Goal: Task Accomplishment & Management: Complete application form

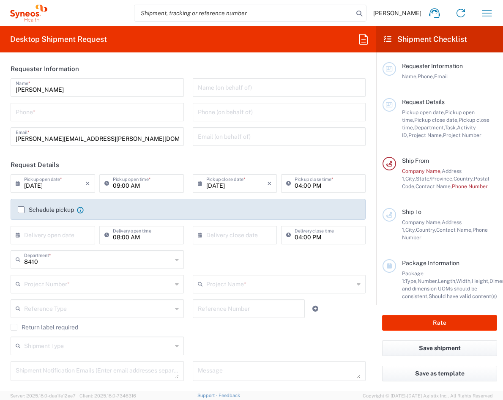
click at [123, 113] on input "tel" at bounding box center [97, 111] width 163 height 15
type input "8563048070"
type input "**6183 DEPARTMENTAL EXPENSE"
type input "6183"
type input "Syneos Health"
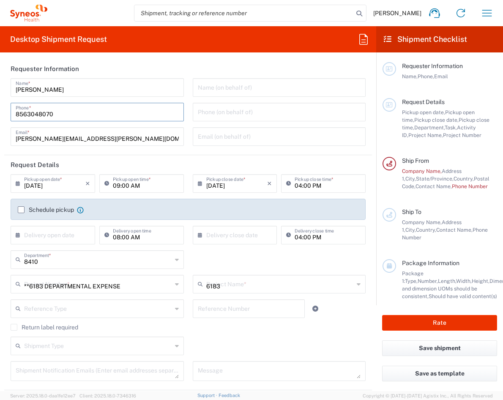
type input "[GEOGRAPHIC_DATA]"
type input "Morrisville"
type input "[US_STATE]"
type input "[GEOGRAPHIC_DATA]"
type input "27560"
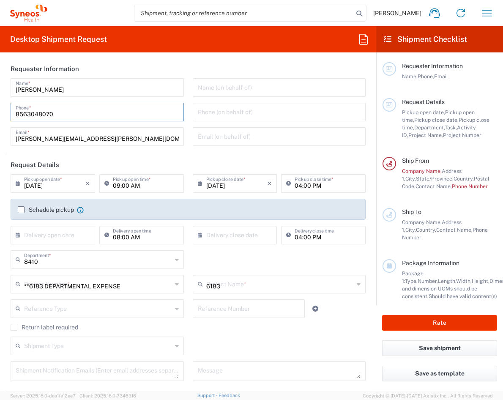
type input "[PERSON_NAME]"
type input "[PERSON_NAME][EMAIL_ADDRESS][PERSON_NAME][DOMAIN_NAME]"
click at [128, 153] on agx-form-section "Requester Information [PERSON_NAME] Name * [PHONE_NUMBER] Phone * [PERSON_NAME]…" at bounding box center [188, 107] width 368 height 96
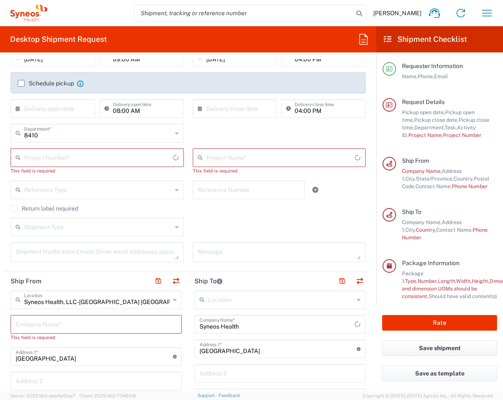
scroll to position [169, 0]
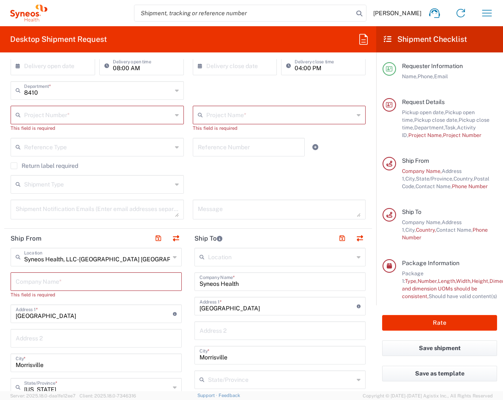
click at [240, 173] on div "Return label required" at bounding box center [188, 168] width 355 height 13
click at [11, 167] on label "Return label required" at bounding box center [45, 165] width 68 height 7
click at [14, 166] on input "Return label required" at bounding box center [14, 166] width 0 height 0
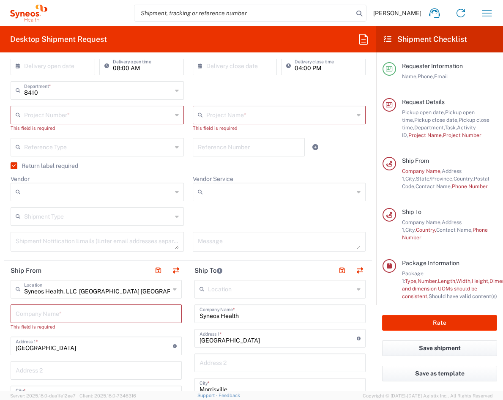
click at [36, 168] on label "Return label required" at bounding box center [45, 165] width 68 height 7
click at [12, 166] on input "Return label required" at bounding box center [12, 166] width 0 height 0
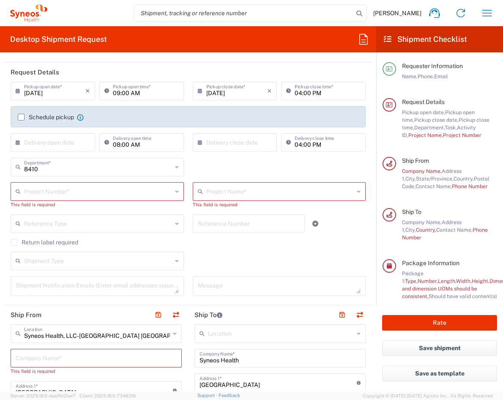
scroll to position [56, 0]
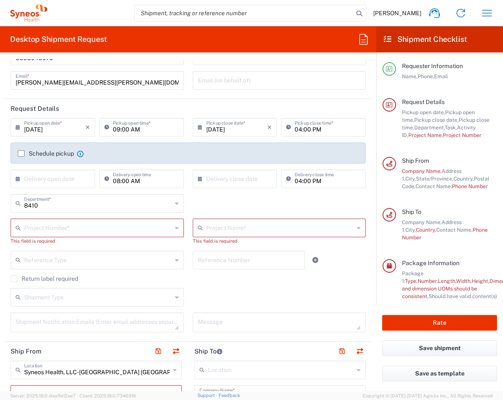
click at [163, 228] on input "text" at bounding box center [98, 227] width 148 height 15
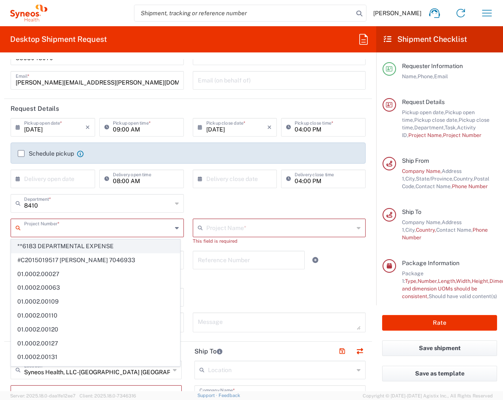
click at [129, 247] on span "**6183 DEPARTMENTAL EXPENSE" at bounding box center [95, 246] width 168 height 13
type input "**6183 DEPARTMENTAL EXPENSE"
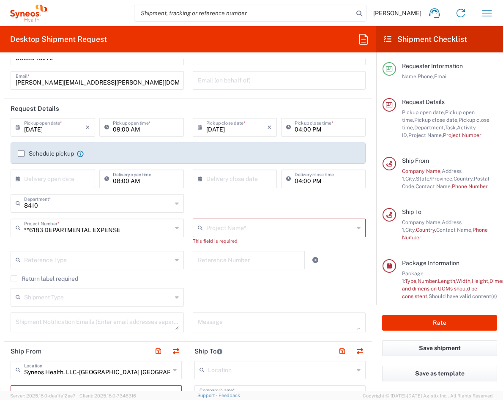
type input "6183"
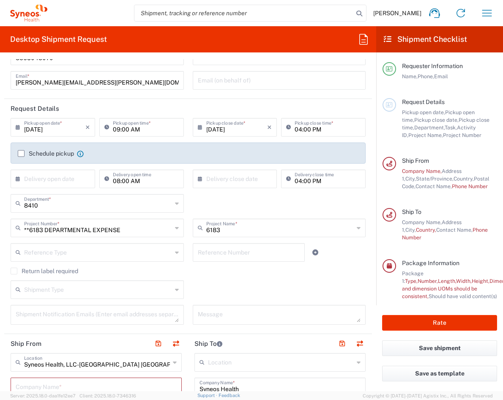
scroll to position [0, 0]
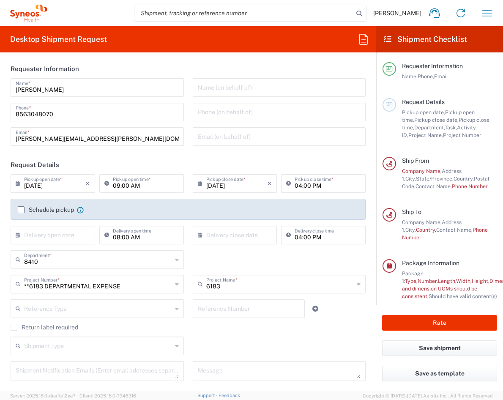
click at [21, 210] on label "Schedule pickup" at bounding box center [46, 209] width 56 height 7
click at [21, 210] on input "Schedule pickup" at bounding box center [21, 210] width 0 height 0
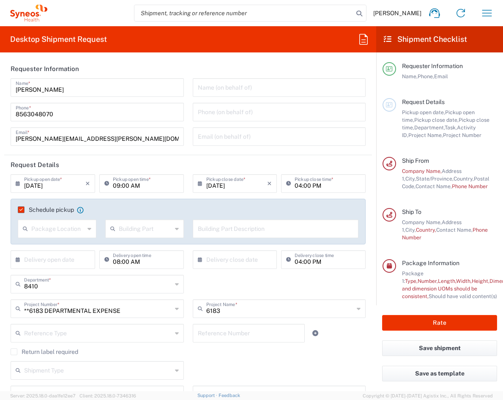
click at [32, 225] on input "text" at bounding box center [57, 228] width 53 height 15
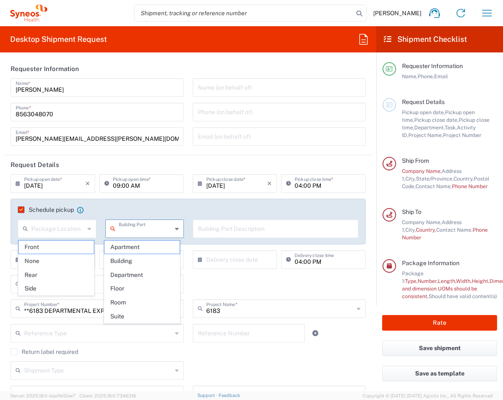
click at [147, 221] on input "text" at bounding box center [145, 228] width 53 height 15
click at [218, 229] on input "text" at bounding box center [276, 228] width 156 height 15
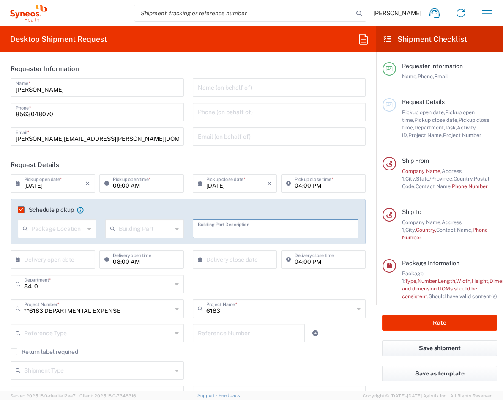
click at [1, 246] on form "Requester Information [PERSON_NAME] Name * [PHONE_NUMBER] Phone * [PERSON_NAME]…" at bounding box center [188, 225] width 376 height 332
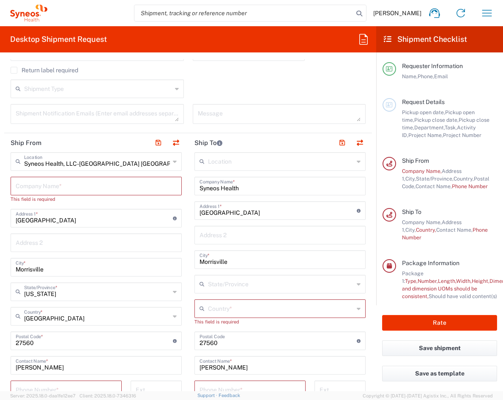
scroll to position [282, 0]
click at [172, 139] on button "button" at bounding box center [176, 142] width 12 height 12
type input "Syneos Health"
type input "EORI"
type input "Syneos Health, LLC-[GEOGRAPHIC_DATA] [GEOGRAPHIC_DATA] [GEOGRAPHIC_DATA]"
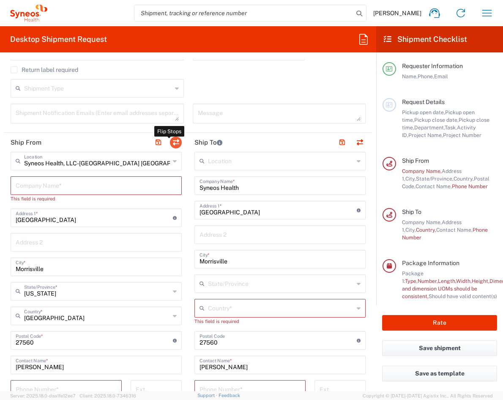
type input "[GEOGRAPHIC_DATA]"
type input "TIN"
type input "592407464"
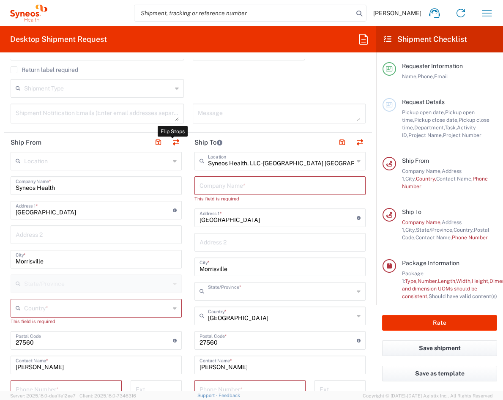
type input "[US_STATE]"
click at [124, 166] on input "text" at bounding box center [97, 160] width 146 height 15
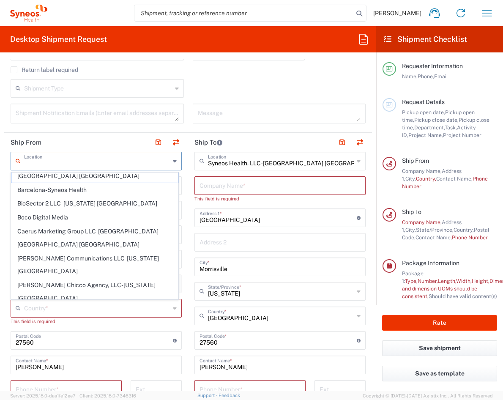
scroll to position [0, 0]
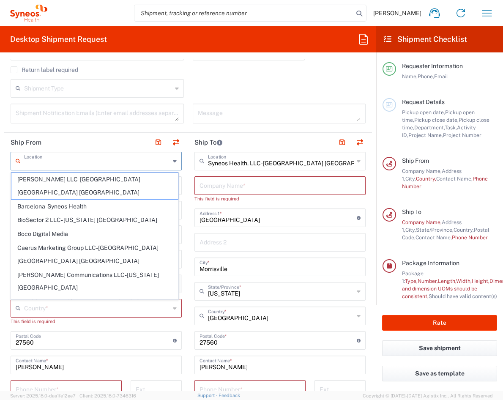
click at [2, 169] on form "Requester Information [PERSON_NAME] Name * [PHONE_NUMBER] Phone * [PERSON_NAME]…" at bounding box center [188, 225] width 376 height 332
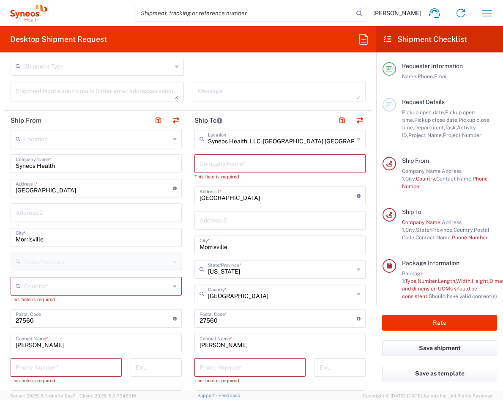
scroll to position [338, 0]
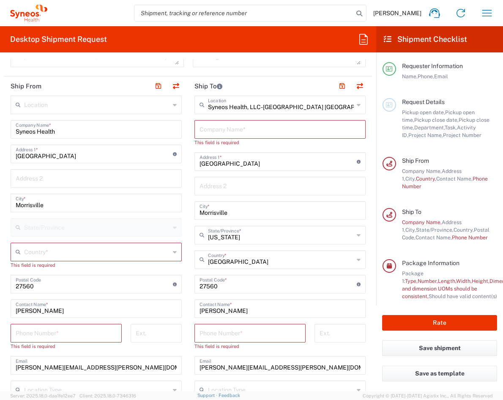
click at [66, 160] on input "[GEOGRAPHIC_DATA]" at bounding box center [94, 153] width 157 height 15
drag, startPoint x: 69, startPoint y: 156, endPoint x: 1, endPoint y: 158, distance: 68.5
click at [3, 158] on form "Requester Information [PERSON_NAME] Name * [PHONE_NUMBER] Phone * [PERSON_NAME]…" at bounding box center [188, 225] width 376 height 332
click at [101, 155] on input "859" at bounding box center [94, 153] width 157 height 15
type input "[STREET_ADDRESS]"
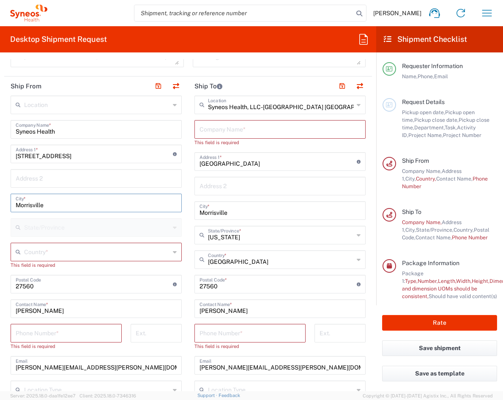
click at [79, 205] on input "Morrisville" at bounding box center [96, 202] width 161 height 15
drag, startPoint x: 71, startPoint y: 207, endPoint x: 1, endPoint y: 202, distance: 70.3
click at [1, 202] on form "Requester Information [PERSON_NAME] Name * [PHONE_NUMBER] Phone * [PERSON_NAME]…" at bounding box center [188, 225] width 376 height 332
type input "Haddonfield"
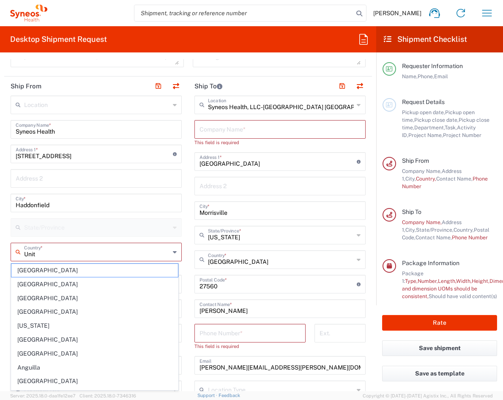
type input "Unite"
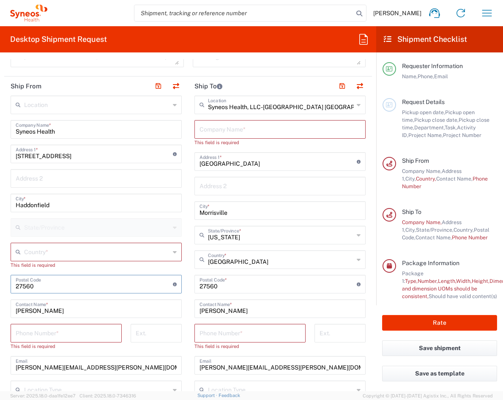
click at [48, 257] on input "text" at bounding box center [97, 251] width 146 height 15
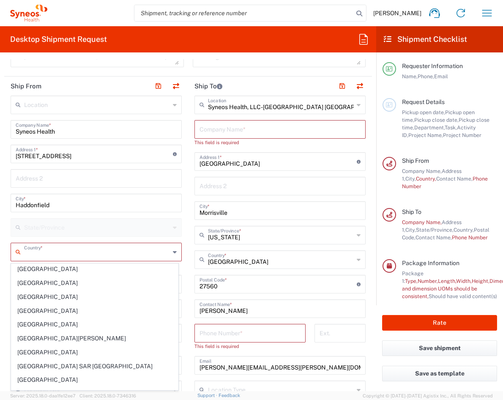
scroll to position [3324, 0]
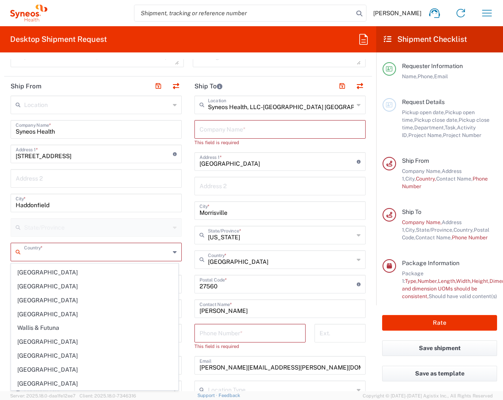
click at [37, 254] on input "text" at bounding box center [97, 251] width 146 height 15
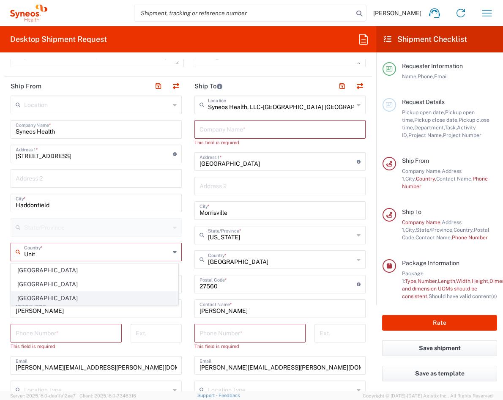
click at [30, 299] on span "[GEOGRAPHIC_DATA]" at bounding box center [94, 298] width 166 height 13
type input "[GEOGRAPHIC_DATA]"
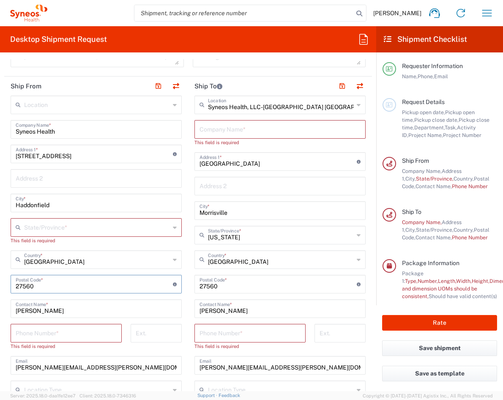
drag, startPoint x: 43, startPoint y: 286, endPoint x: 15, endPoint y: 287, distance: 27.9
click at [15, 287] on div "Postal Code * Postal Code for [GEOGRAPHIC_DATA] should have the following forma…" at bounding box center [96, 284] width 171 height 19
type input "08033"
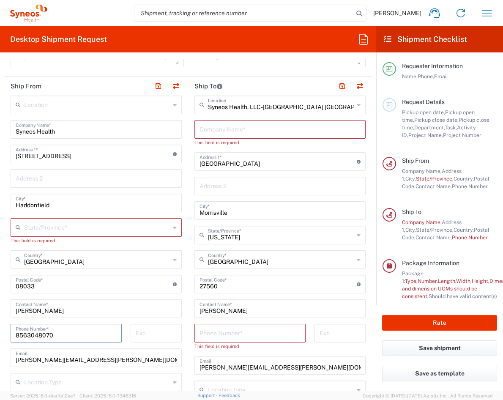
type input "8563048070"
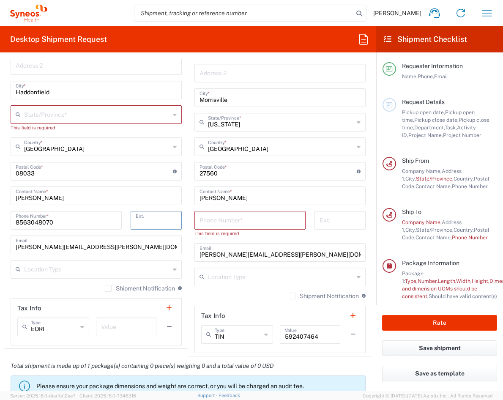
scroll to position [507, 0]
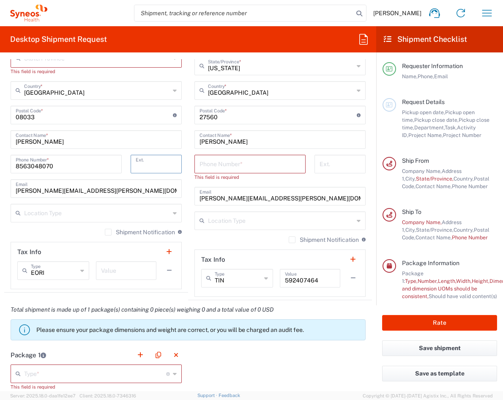
drag, startPoint x: 71, startPoint y: 193, endPoint x: 88, endPoint y: 190, distance: 16.7
click at [71, 193] on input "[PERSON_NAME][EMAIL_ADDRESS][PERSON_NAME][DOMAIN_NAME]" at bounding box center [96, 187] width 161 height 15
drag, startPoint x: 124, startPoint y: 190, endPoint x: -3, endPoint y: 189, distance: 127.2
click at [0, 189] on html "[PERSON_NAME] Home Shipment estimator Shipment tracking Desktop shipment reques…" at bounding box center [251, 200] width 503 height 400
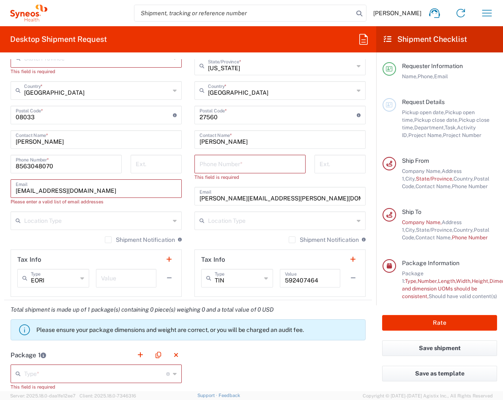
type input "[EMAIL_ADDRESS][DOMAIN_NAME]"
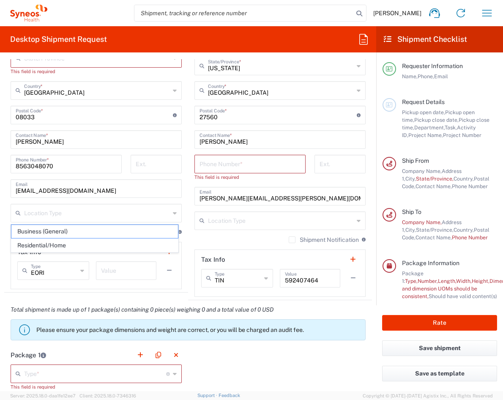
click at [4, 229] on main "Location [PERSON_NAME] LLC-[GEOGRAPHIC_DATA] [GEOGRAPHIC_DATA] [GEOGRAPHIC_DATA…" at bounding box center [96, 107] width 184 height 363
click at [60, 217] on input "text" at bounding box center [97, 212] width 146 height 15
click at [56, 246] on span "Residential/Home" at bounding box center [94, 245] width 166 height 13
type input "Residential/Home"
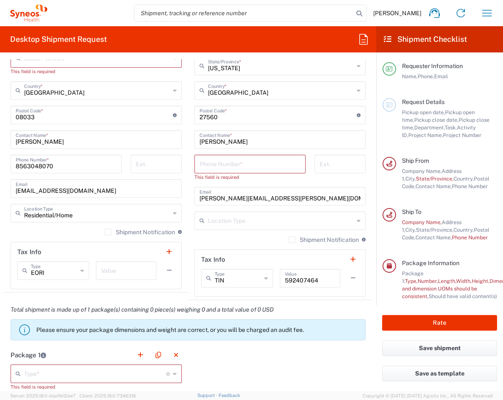
click at [59, 236] on div "Shipment Notification If checked, a shipment notification email will be sent to…" at bounding box center [96, 235] width 171 height 14
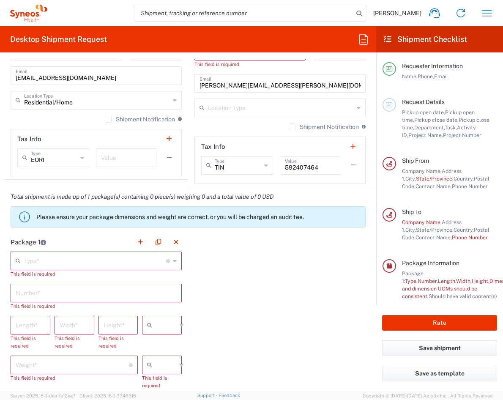
scroll to position [676, 0]
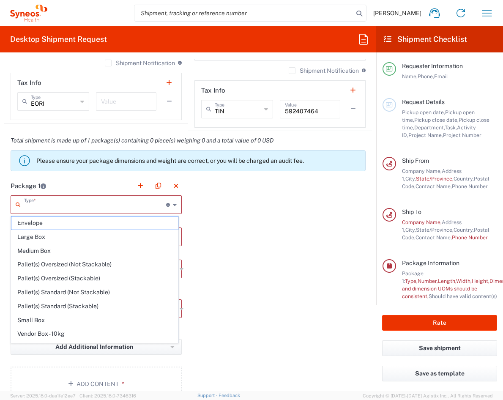
click at [123, 200] on input "text" at bounding box center [95, 204] width 142 height 15
click at [246, 240] on div "Package 1 Type * Material used to package goods Envelope Large Box Medium Box P…" at bounding box center [188, 291] width 368 height 231
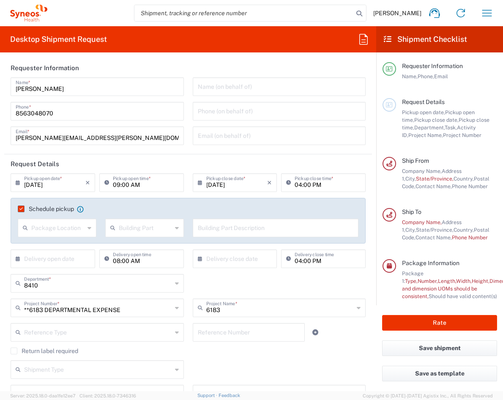
scroll to position [0, 0]
click at [441, 348] on button "Save shipment" at bounding box center [439, 348] width 115 height 16
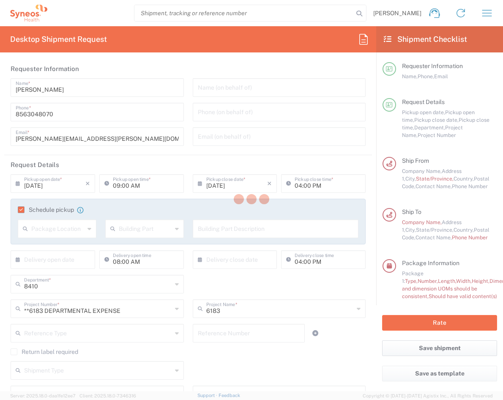
type input "**6183 DEPARTMENTAL EXPENSE"
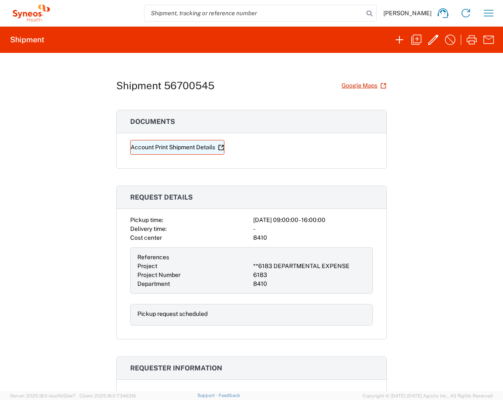
click at [201, 147] on link "Account Print Shipment Details" at bounding box center [177, 147] width 94 height 15
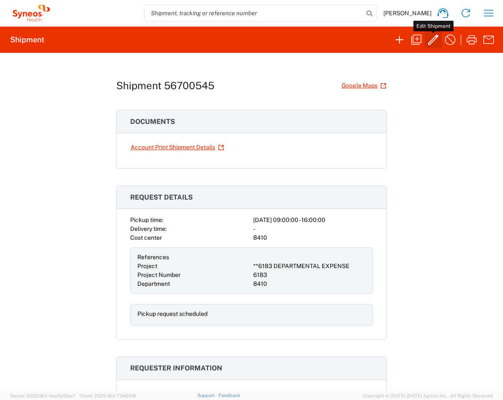
click at [432, 39] on icon "button" at bounding box center [433, 40] width 10 height 10
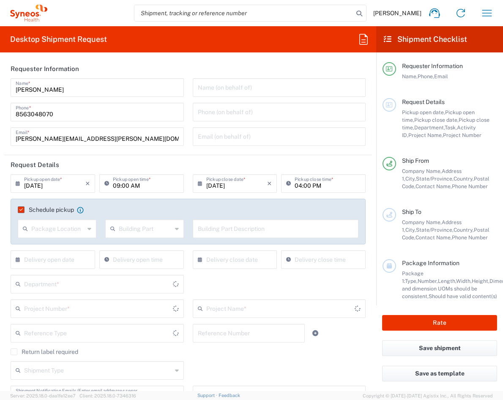
type input "[US_STATE]"
type input "[GEOGRAPHIC_DATA]"
type input "8410"
type input "**6183 DEPARTMENTAL EXPENSE"
type input "6183"
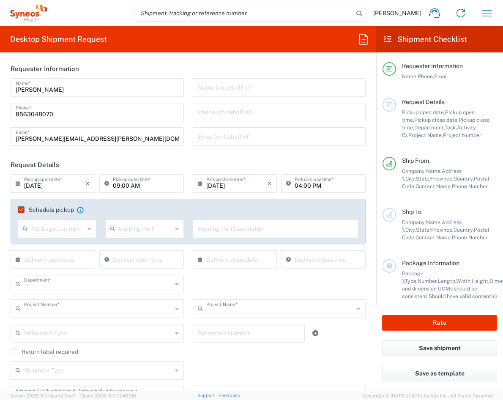
type input "[US_STATE]"
type input "[GEOGRAPHIC_DATA]"
type input "Residential/Home"
type input "Your Packaging"
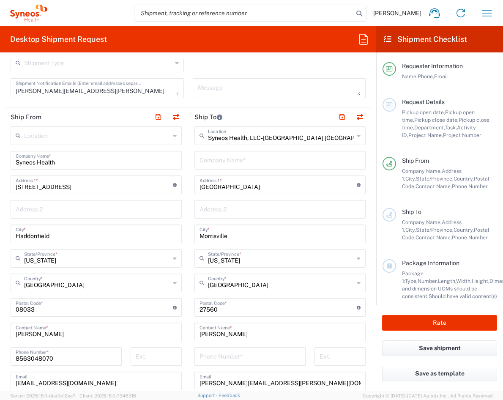
scroll to position [338, 0]
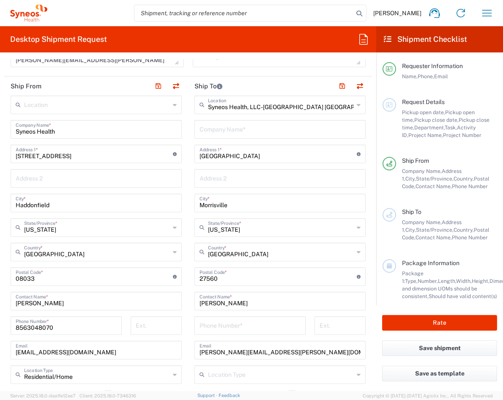
click at [224, 131] on input "text" at bounding box center [279, 128] width 161 height 15
paste input "ATTN: IT Asset Management"
type input "ATTN: IT Asset Management"
click at [219, 107] on input "text" at bounding box center [281, 104] width 146 height 15
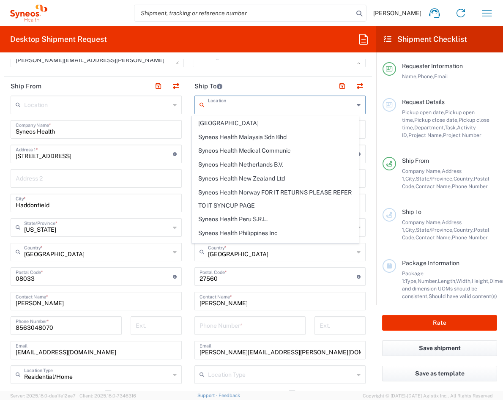
scroll to position [1481, 0]
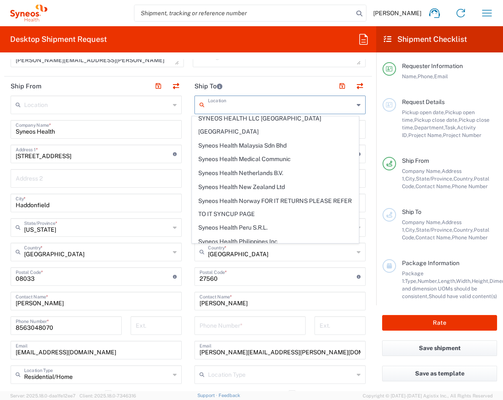
type input "Syneos Health, LLC-[GEOGRAPHIC_DATA] [GEOGRAPHIC_DATA] [GEOGRAPHIC_DATA]"
type input "Syneos Health LLC"
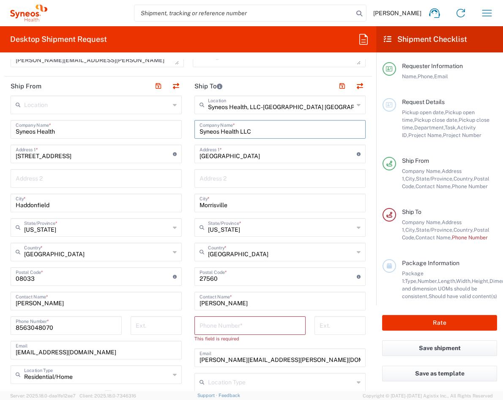
click at [270, 134] on input "Syneos Health LLC" at bounding box center [279, 128] width 161 height 15
click at [274, 172] on input "text" at bounding box center [279, 177] width 161 height 15
paste input "ATTN: IT Asset Management"
type input "ATTN: IT Asset Management"
click at [363, 183] on main "Syneos Health, LLC-[GEOGRAPHIC_DATA] [GEOGRAPHIC_DATA] [GEOGRAPHIC_DATA] Locati…" at bounding box center [280, 277] width 184 height 363
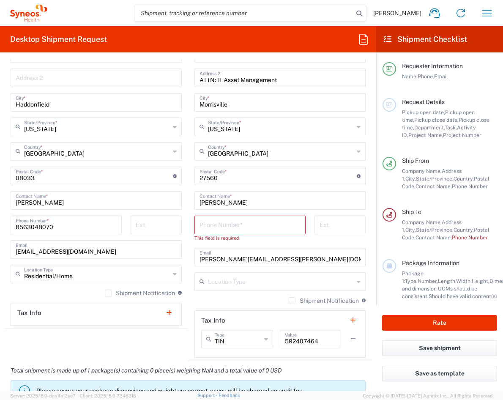
scroll to position [440, 0]
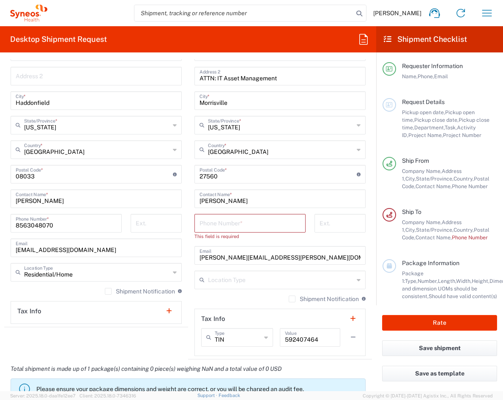
click at [251, 219] on input "tel" at bounding box center [249, 222] width 101 height 15
paste input "[PHONE_NUMBER]"
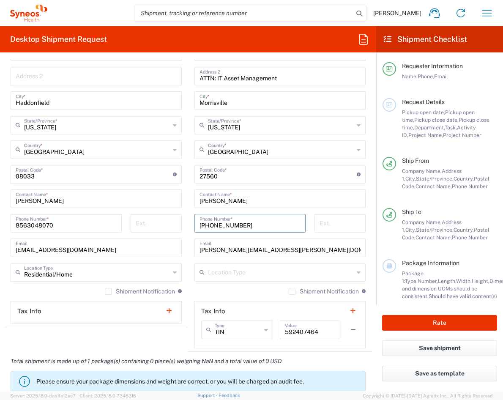
type input "[PHONE_NUMBER]"
click at [367, 227] on form "Requester Information [PERSON_NAME] Name * [PHONE_NUMBER] Phone * [PERSON_NAME]…" at bounding box center [188, 225] width 376 height 332
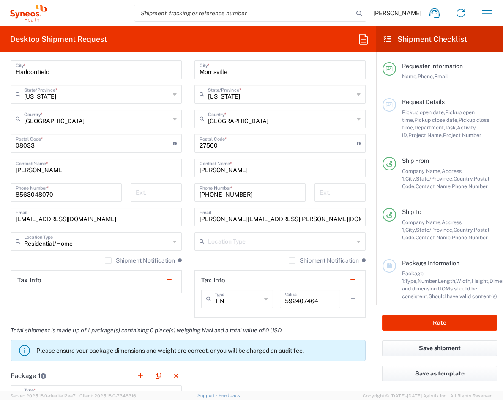
click at [106, 259] on label "Shipment Notification" at bounding box center [140, 260] width 70 height 7
click at [108, 260] on input "Shipment Notification" at bounding box center [108, 260] width 0 height 0
click at [289, 262] on label "Shipment Notification" at bounding box center [324, 260] width 70 height 7
click at [292, 260] on input "Shipment Notification" at bounding box center [292, 260] width 0 height 0
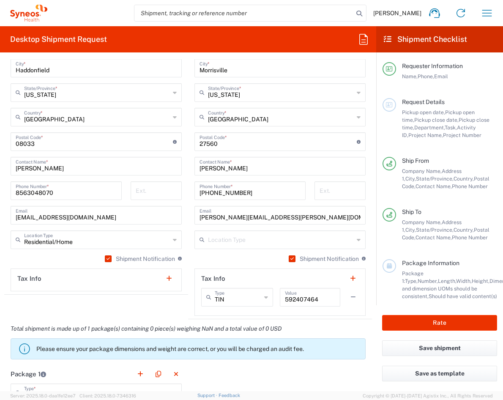
scroll to position [476, 0]
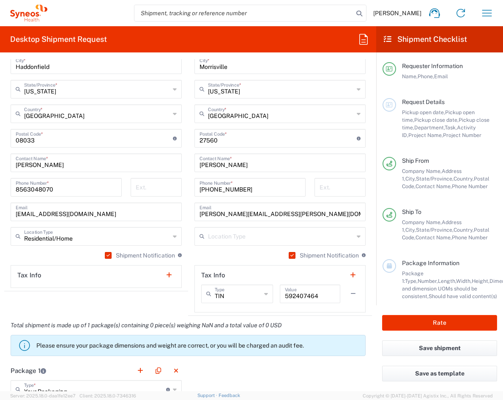
click at [357, 236] on icon at bounding box center [359, 236] width 4 height 14
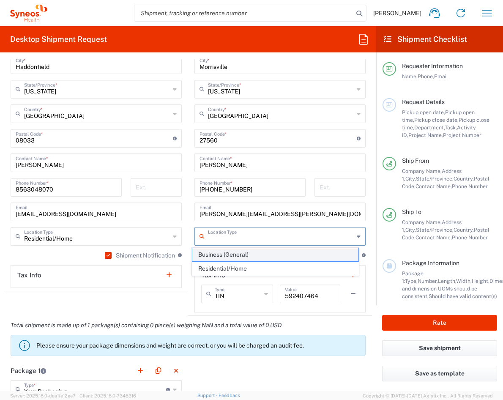
click at [291, 256] on span "Business (General)" at bounding box center [275, 254] width 166 height 13
type input "Business (General)"
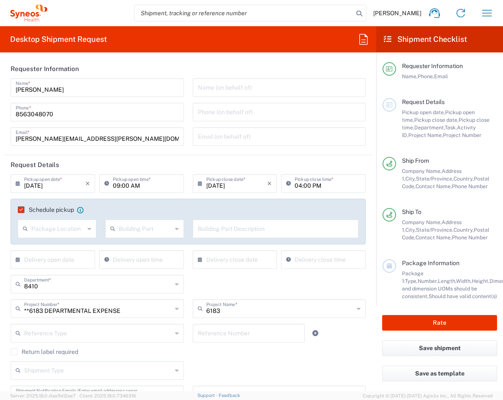
scroll to position [56, 0]
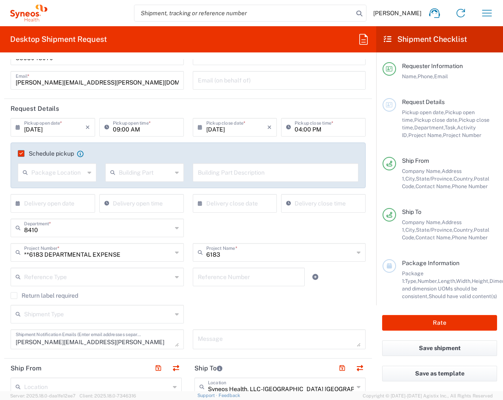
drag, startPoint x: 86, startPoint y: 170, endPoint x: 72, endPoint y: 175, distance: 14.3
click at [83, 171] on div "Package Location" at bounding box center [57, 172] width 79 height 19
click at [72, 194] on span "Front" at bounding box center [56, 190] width 75 height 13
type input "Front"
click at [153, 175] on input "text" at bounding box center [145, 171] width 53 height 15
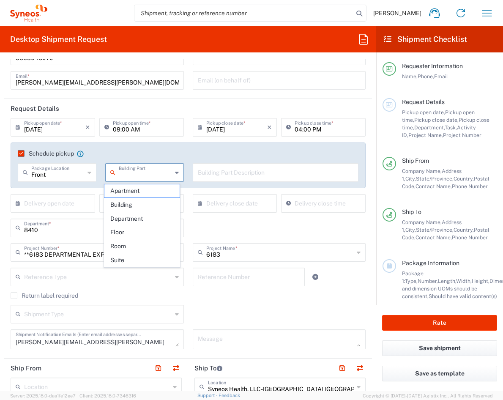
click at [212, 160] on div "Schedule pickup When scheduling a pickup please be sure to meet the following c…" at bounding box center [188, 157] width 349 height 14
click at [21, 153] on label "Schedule pickup" at bounding box center [46, 153] width 56 height 7
click at [19, 153] on input "Schedule pickup" at bounding box center [19, 153] width 0 height 0
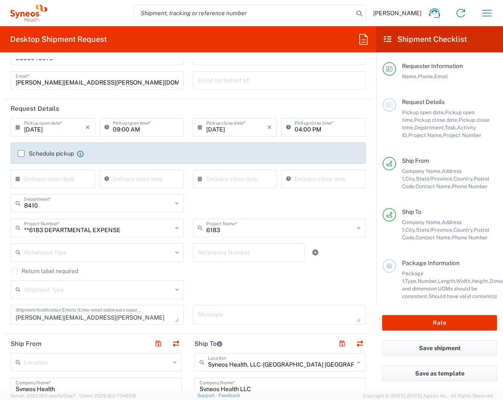
click at [53, 133] on input "[DATE]" at bounding box center [54, 126] width 61 height 15
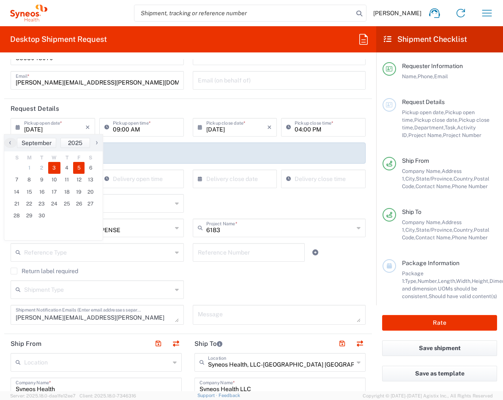
click at [79, 169] on span "5" at bounding box center [79, 168] width 12 height 12
type input "[DATE]"
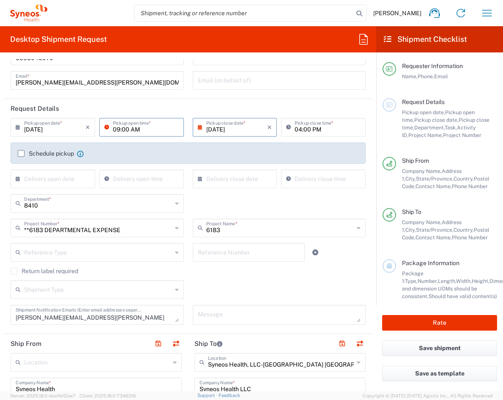
click at [128, 126] on input "09:00 AM" at bounding box center [146, 126] width 66 height 15
click at [131, 129] on input "09:00 AM" at bounding box center [146, 126] width 66 height 15
click at [52, 129] on input "[DATE]" at bounding box center [54, 126] width 61 height 15
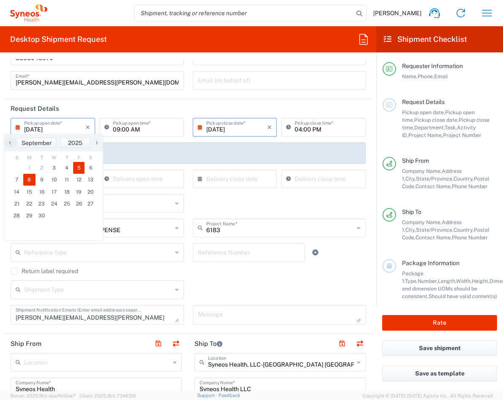
click at [33, 178] on span "8" at bounding box center [29, 180] width 13 height 12
type input "[DATE]"
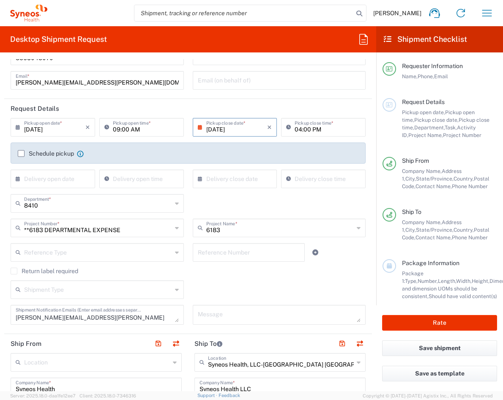
click at [147, 131] on input "09:00 AM" at bounding box center [146, 126] width 66 height 15
click at [57, 131] on input "[DATE]" at bounding box center [54, 126] width 61 height 15
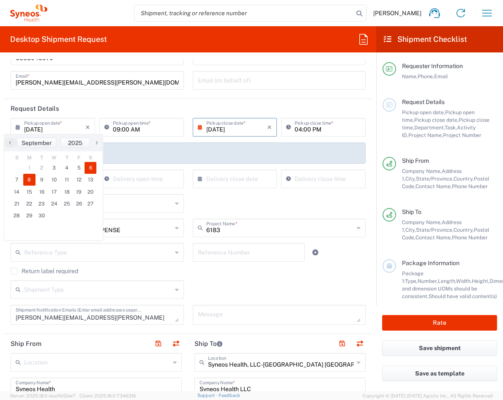
click at [87, 169] on span "6" at bounding box center [91, 168] width 12 height 12
type input "[DATE]"
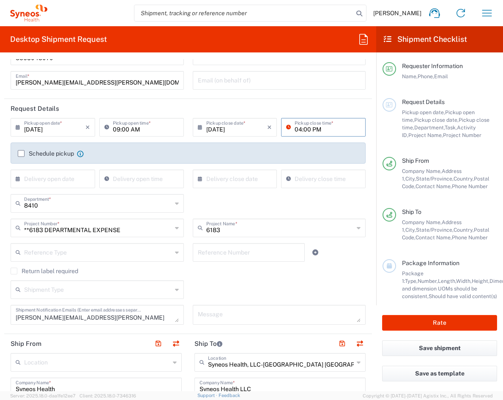
click at [295, 129] on input "04:00 PM" at bounding box center [328, 126] width 66 height 15
click at [283, 139] on div "04:00 PM Pickup close time *" at bounding box center [323, 130] width 89 height 25
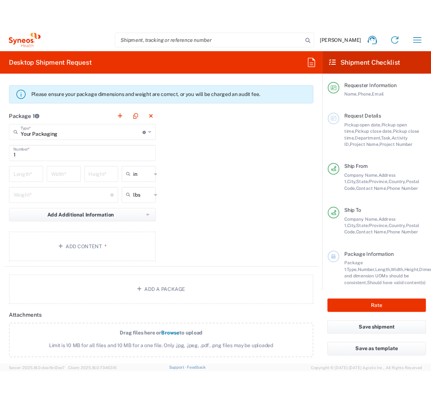
scroll to position [732, 0]
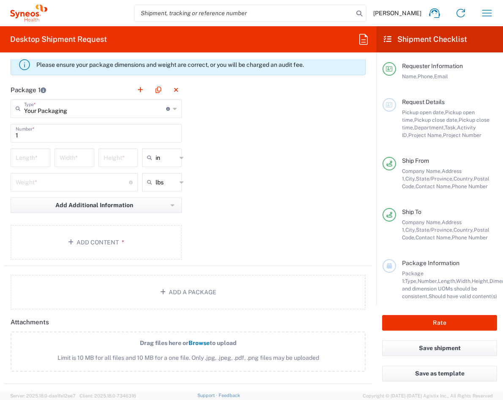
click at [265, 149] on div "Package 1 Your Packaging Type * Material used to package goods Your Packaging E…" at bounding box center [188, 173] width 368 height 186
click at [428, 350] on button "Save shipment" at bounding box center [439, 348] width 115 height 16
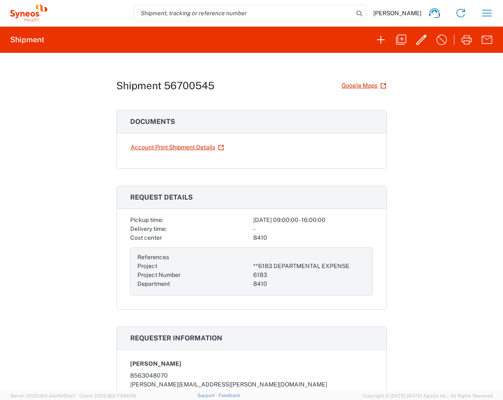
click at [286, 107] on div "Shipment 56700545 Google Maps Documents Account Print Shipment Details Request …" at bounding box center [251, 222] width 270 height 338
drag, startPoint x: 0, startPoint y: 168, endPoint x: 14, endPoint y: 167, distance: 13.5
click at [13, 166] on div "Shipment 56700545 Google Maps Documents Account Print Shipment Details Request …" at bounding box center [251, 222] width 503 height 338
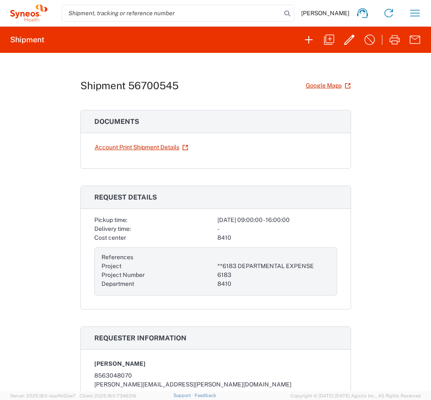
click at [379, 85] on div "Shipment 56700545 Google Maps Documents Account Print Shipment Details Request …" at bounding box center [215, 222] width 431 height 338
click at [352, 41] on icon "button" at bounding box center [349, 40] width 14 height 14
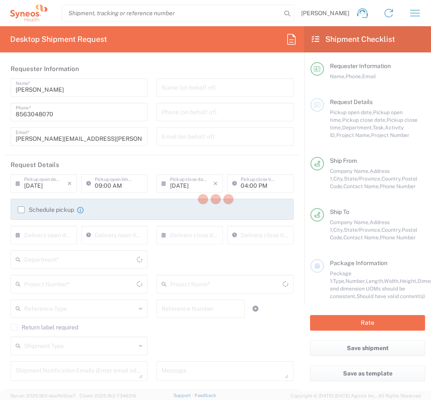
type input "8410"
type input "**6183 DEPARTMENTAL EXPENSE"
type input "6183"
type input "[US_STATE]"
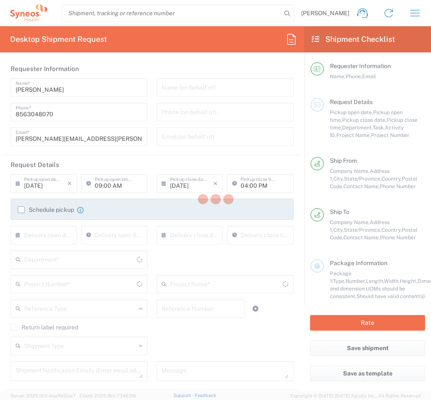
type input "Your Packaging"
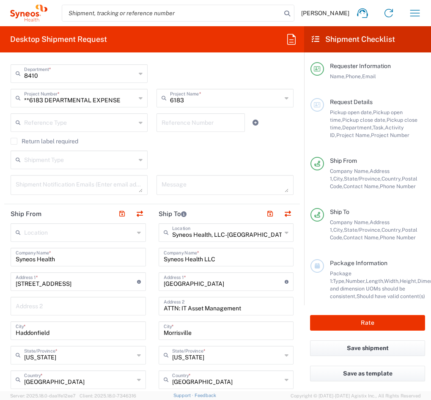
scroll to position [169, 0]
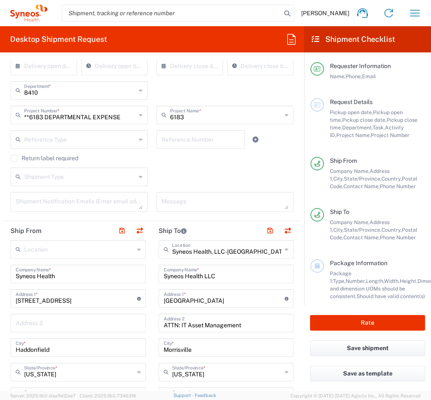
click at [180, 168] on div "Shipment Type Batch Regular" at bounding box center [152, 179] width 292 height 25
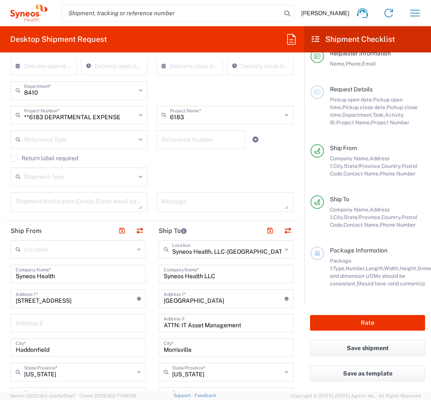
scroll to position [20, 0]
click at [339, 355] on button "Save shipment" at bounding box center [367, 348] width 115 height 16
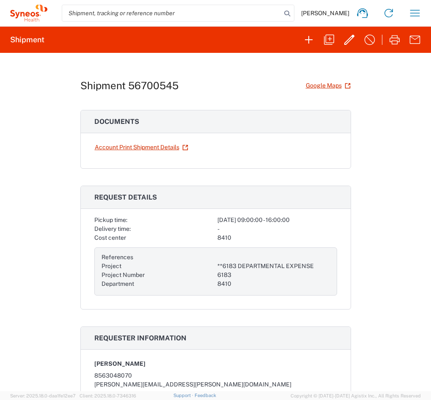
click at [342, 57] on div "Shipment 56700545 Google Maps Documents Account Print Shipment Details Request …" at bounding box center [215, 222] width 270 height 338
click at [345, 41] on icon "button" at bounding box center [349, 40] width 14 height 14
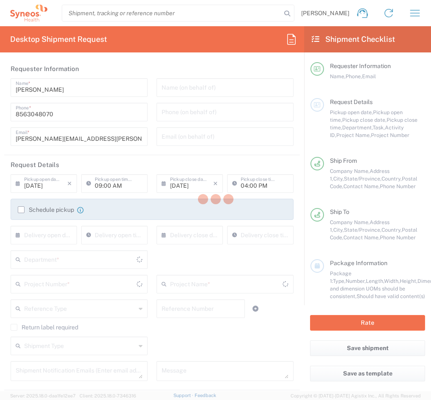
type input "**6183 DEPARTMENTAL EXPENSE"
type input "[US_STATE]"
type input "Your Packaging"
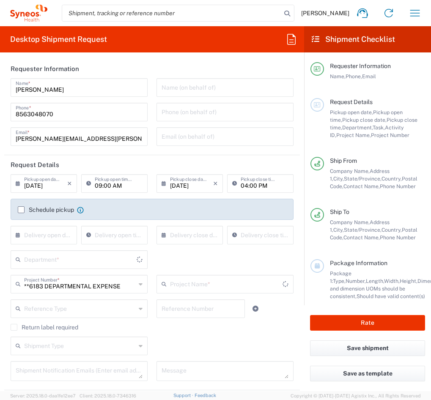
type input "6183"
type input "8410"
click at [160, 58] on div "Desktop Shipment Request Requester Information [PERSON_NAME] Name * [PHONE_NUMB…" at bounding box center [152, 208] width 304 height 365
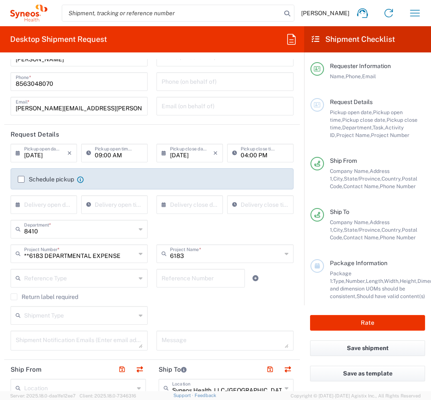
scroll to position [56, 0]
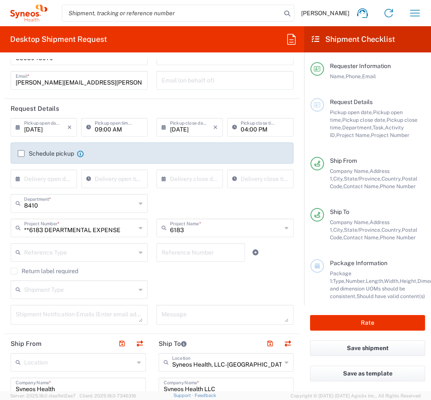
click at [272, 204] on div "8410 Department * 8410 3000 3100 3109 3110 3111 3112 3125 3130 3135 3136 3150 3…" at bounding box center [152, 206] width 292 height 25
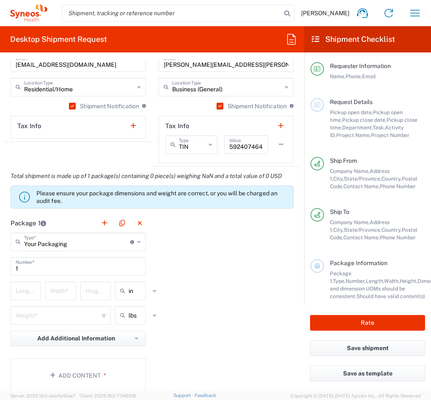
scroll to position [620, 0]
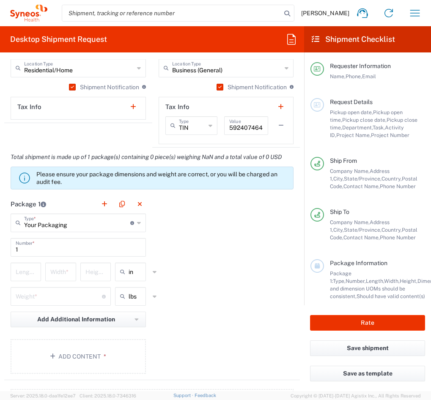
click at [138, 222] on div "Your Packaging Type * Material used to package goods" at bounding box center [78, 222] width 135 height 19
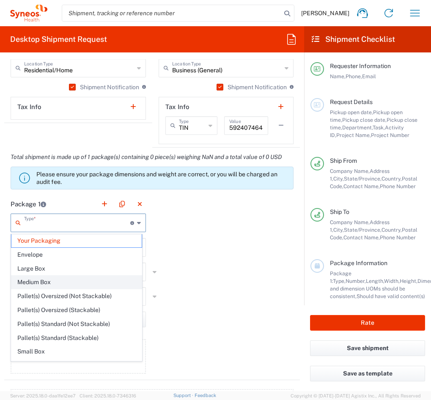
scroll to position [0, 0]
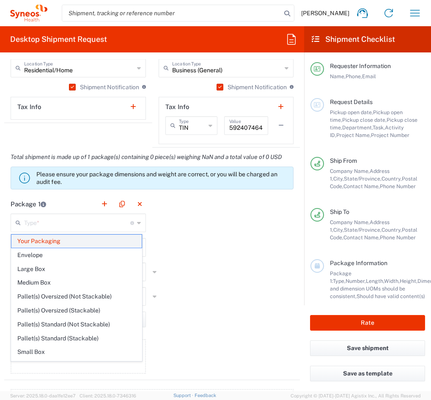
click at [76, 242] on span "Your Packaging" at bounding box center [76, 241] width 130 height 13
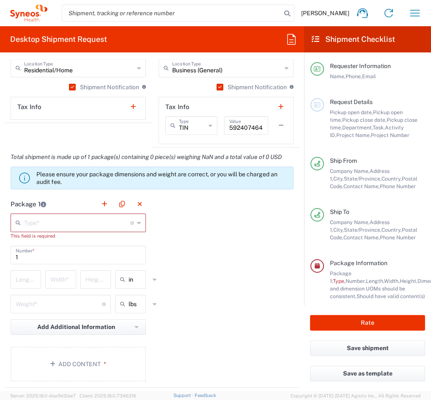
click at [99, 259] on input "1" at bounding box center [78, 254] width 125 height 15
click at [188, 254] on div "Package 1 Type * Material used to package goods Your Packaging Envelope Large B…" at bounding box center [151, 290] width 295 height 193
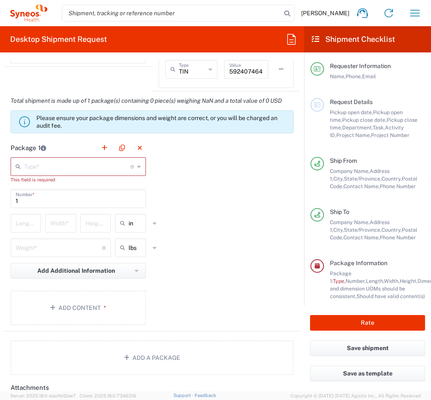
click at [133, 166] on div "Type * Material used to package goods" at bounding box center [78, 166] width 135 height 19
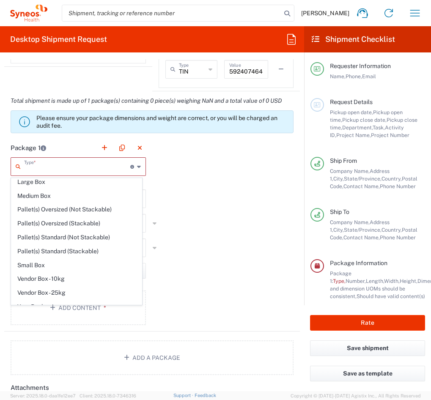
scroll to position [26, 0]
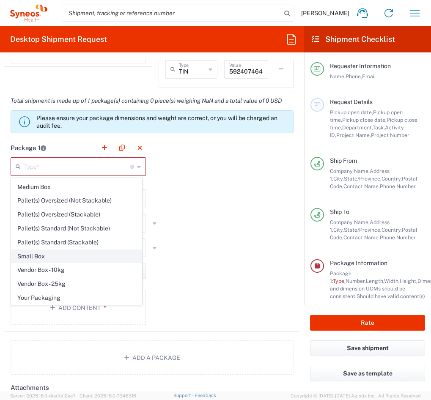
click at [82, 261] on span "Small Box" at bounding box center [76, 256] width 130 height 13
type input "Small Box"
type input "12.25"
type input "11"
type input "1.5"
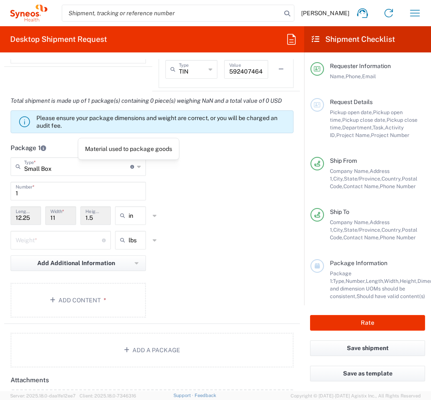
click at [137, 166] on icon at bounding box center [139, 167] width 4 height 14
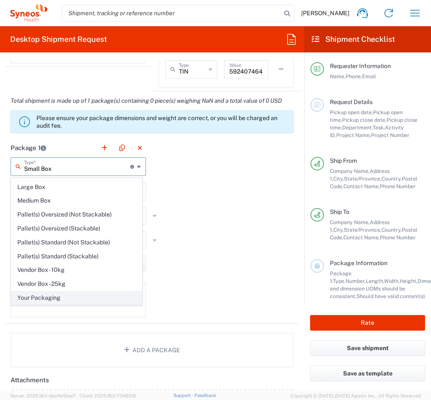
click at [90, 300] on span "Your Packaging" at bounding box center [76, 297] width 130 height 13
type input "Your Packaging"
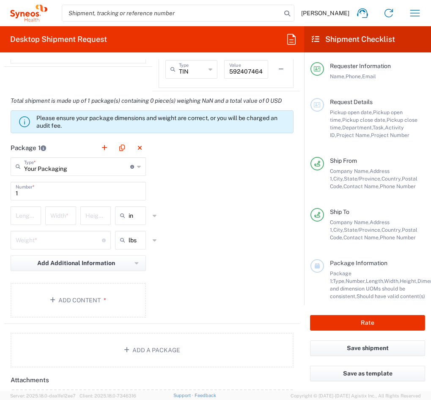
click at [187, 199] on div "Package 1 Your Packaging Type * Material used to package goods Small Box Envelo…" at bounding box center [151, 231] width 295 height 186
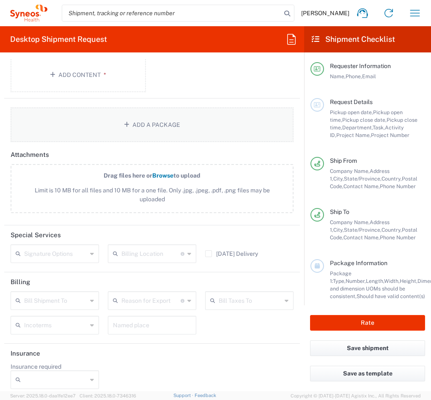
scroll to position [909, 0]
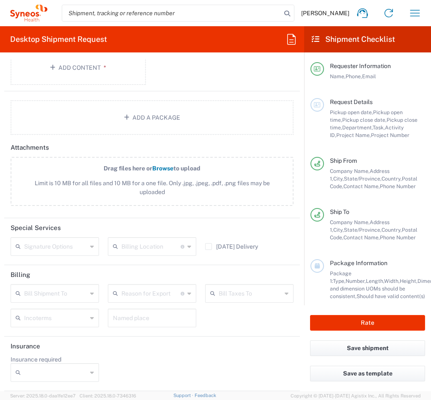
click at [93, 248] on div "Signature Options" at bounding box center [55, 246] width 88 height 19
click at [224, 235] on header "Special Services" at bounding box center [151, 227] width 295 height 19
click at [93, 295] on div "Bill Shipment To" at bounding box center [55, 293] width 88 height 19
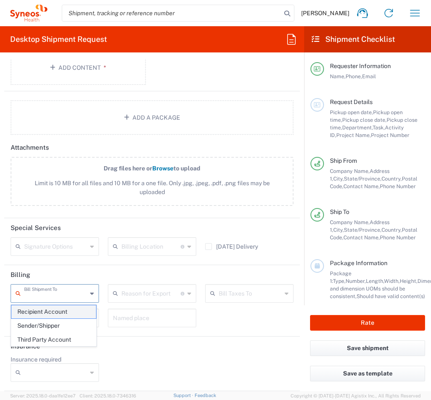
click at [82, 311] on span "Recipient Account" at bounding box center [53, 311] width 85 height 13
type input "Recipient Account"
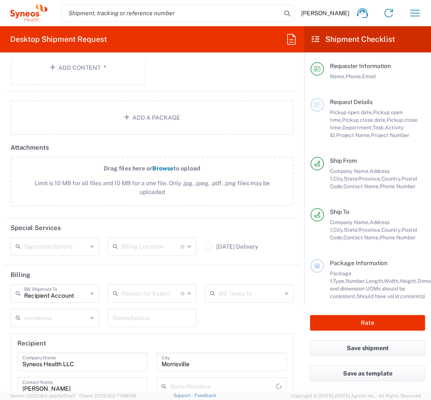
type input "[US_STATE]"
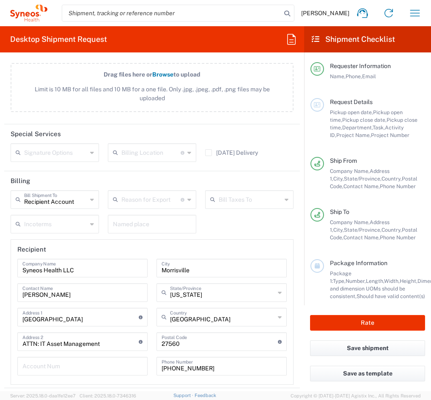
scroll to position [1021, 0]
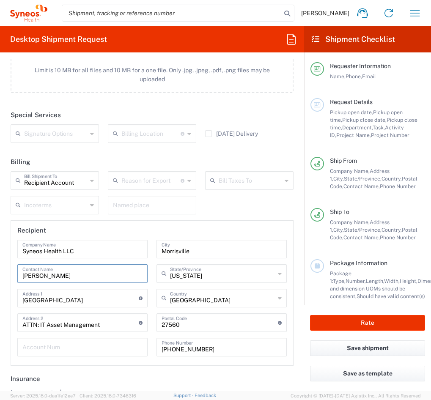
drag, startPoint x: 114, startPoint y: 278, endPoint x: 17, endPoint y: 279, distance: 96.4
click at [17, 279] on div "[PERSON_NAME] Contact Name" at bounding box center [82, 273] width 130 height 19
type input "ATTN: IT Asset Management"
drag, startPoint x: 104, startPoint y: 326, endPoint x: 2, endPoint y: 324, distance: 102.7
click at [2, 324] on form "Requester Information [PERSON_NAME] Name * [PHONE_NUMBER] Phone * [PERSON_NAME]…" at bounding box center [152, 225] width 304 height 332
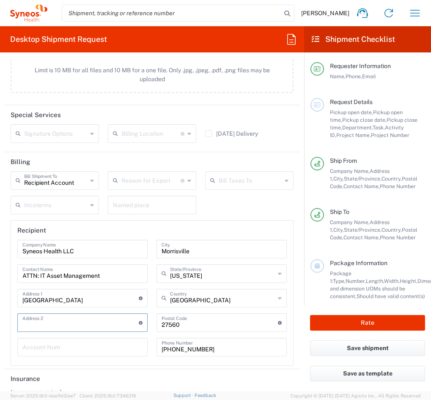
click at [55, 361] on div "Syneos Health LLC Company Name ATTN: IT Asset Management Contact Name 1030 Sync…" at bounding box center [82, 301] width 139 height 123
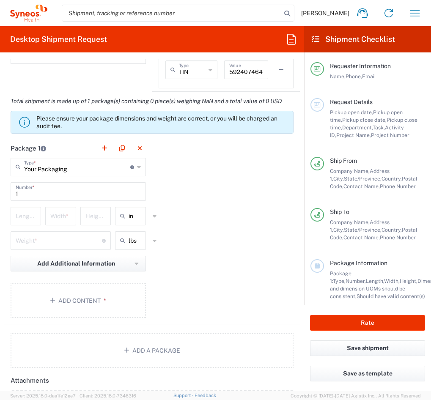
scroll to position [660, 0]
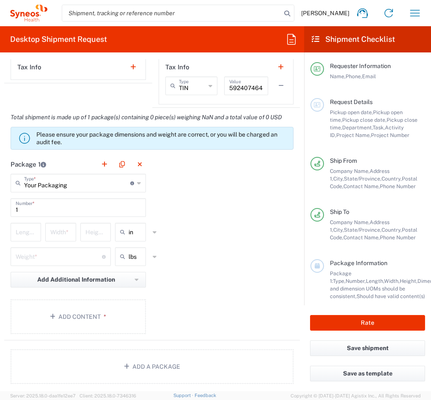
click at [215, 202] on div "Package 1 Your Packaging Type * Material used to package goods Small Box Envelo…" at bounding box center [151, 248] width 295 height 186
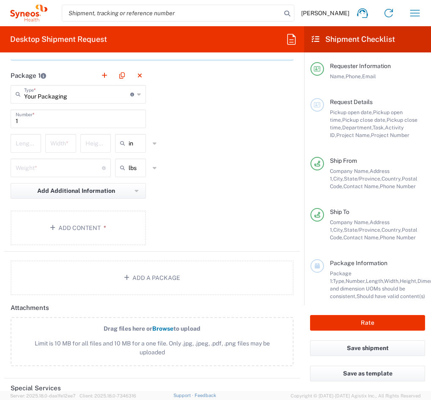
scroll to position [772, 0]
